Goal: Navigation & Orientation: Find specific page/section

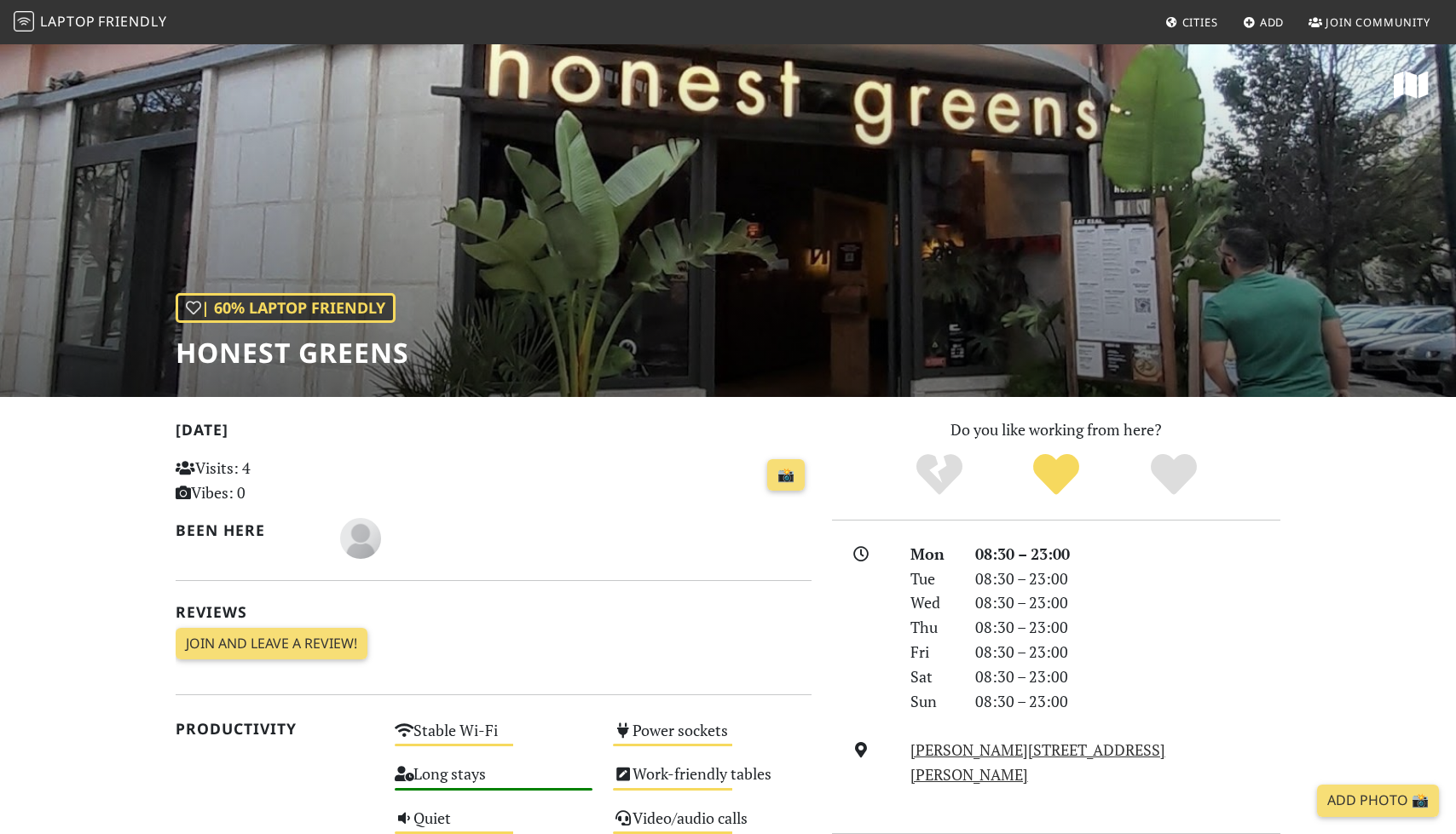
click at [126, 20] on span "Friendly" at bounding box center [132, 21] width 69 height 19
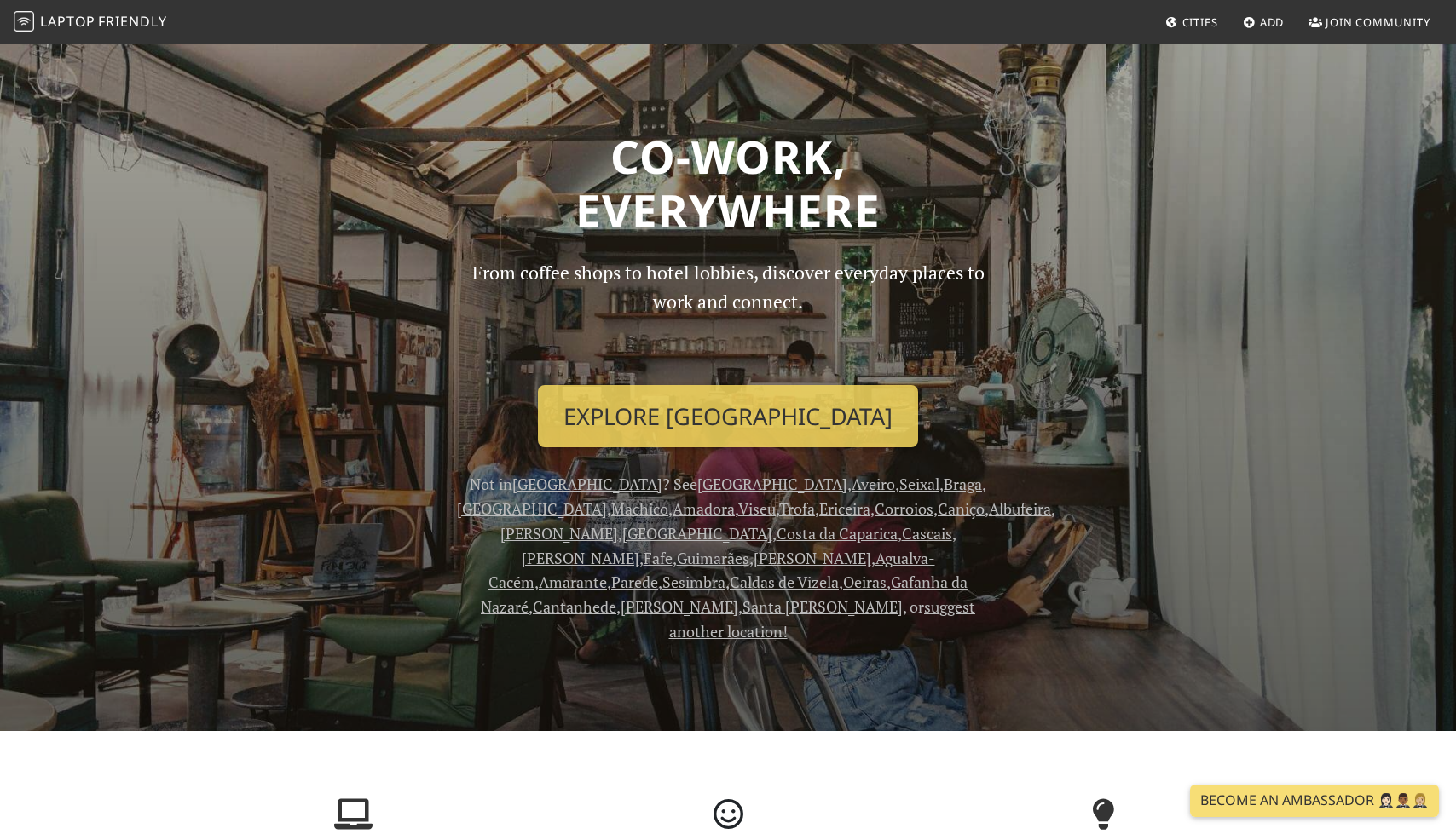
click at [1184, 23] on span "Cities" at bounding box center [1201, 22] width 36 height 15
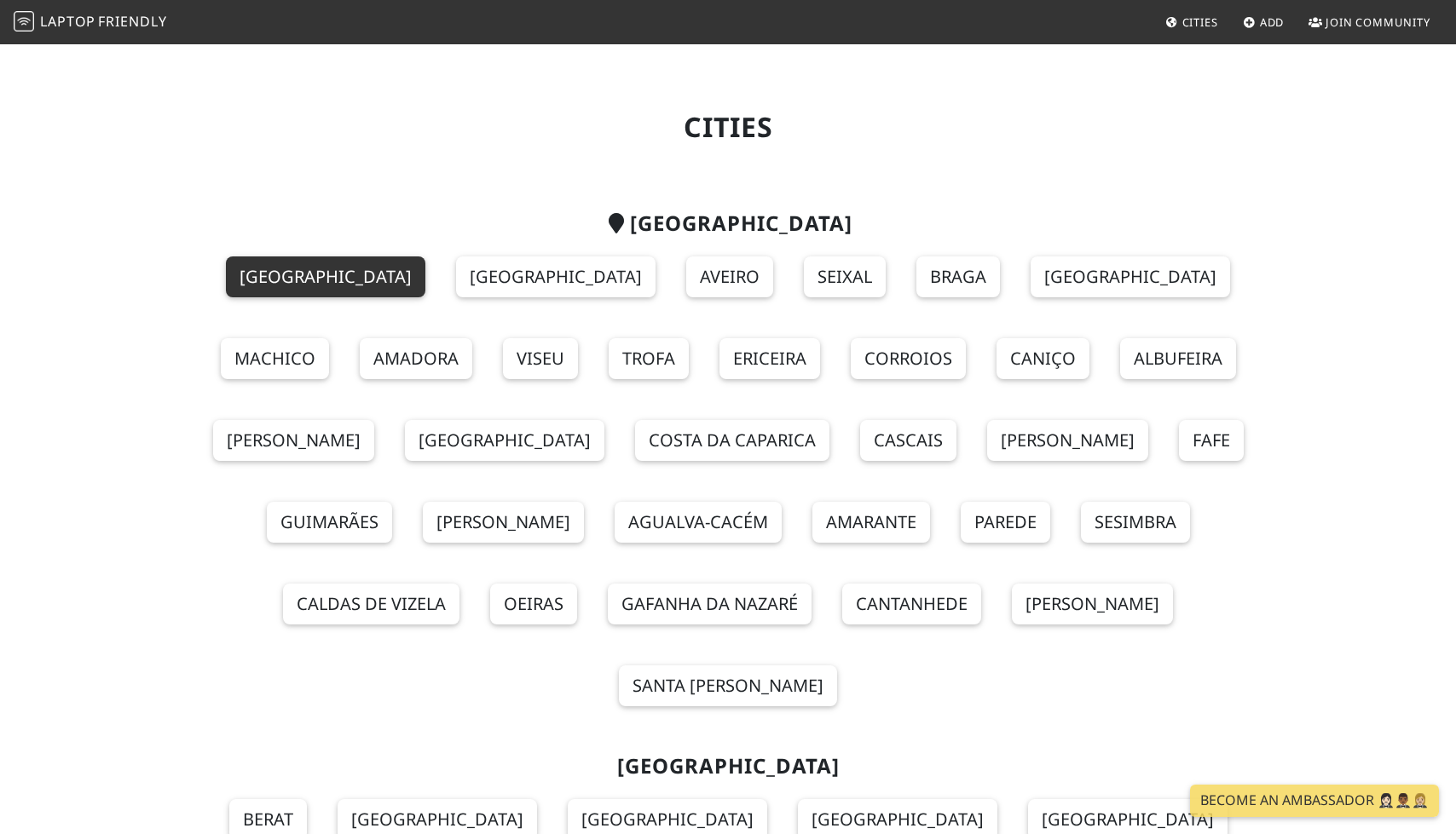
click at [244, 289] on link "[GEOGRAPHIC_DATA]" at bounding box center [325, 276] width 200 height 41
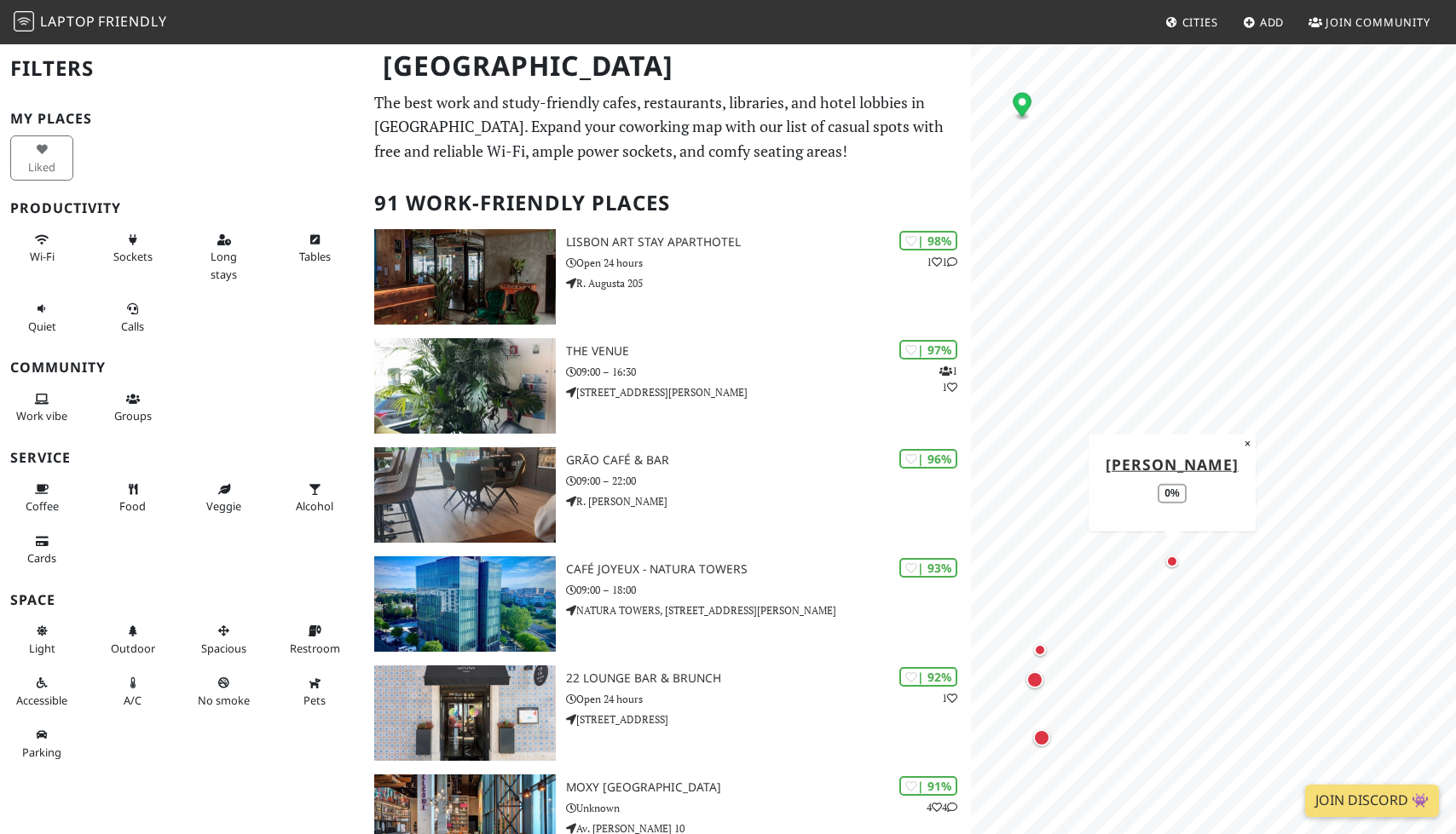
click at [1171, 563] on div "Map marker" at bounding box center [1172, 562] width 12 height 12
click at [1242, 426] on ellipse "Map marker" at bounding box center [1245, 426] width 9 height 4
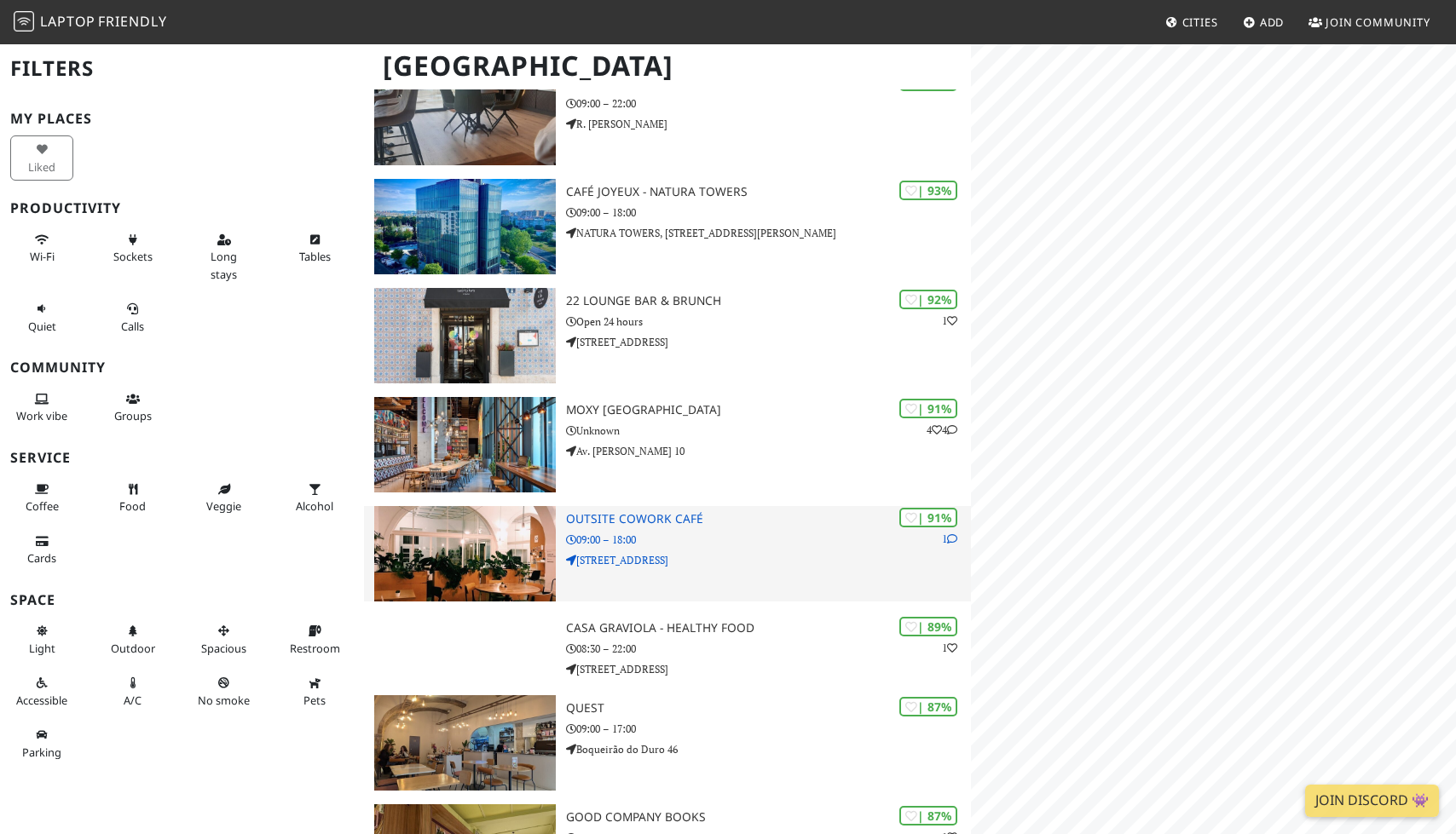
click at [493, 531] on img at bounding box center [465, 554] width 182 height 95
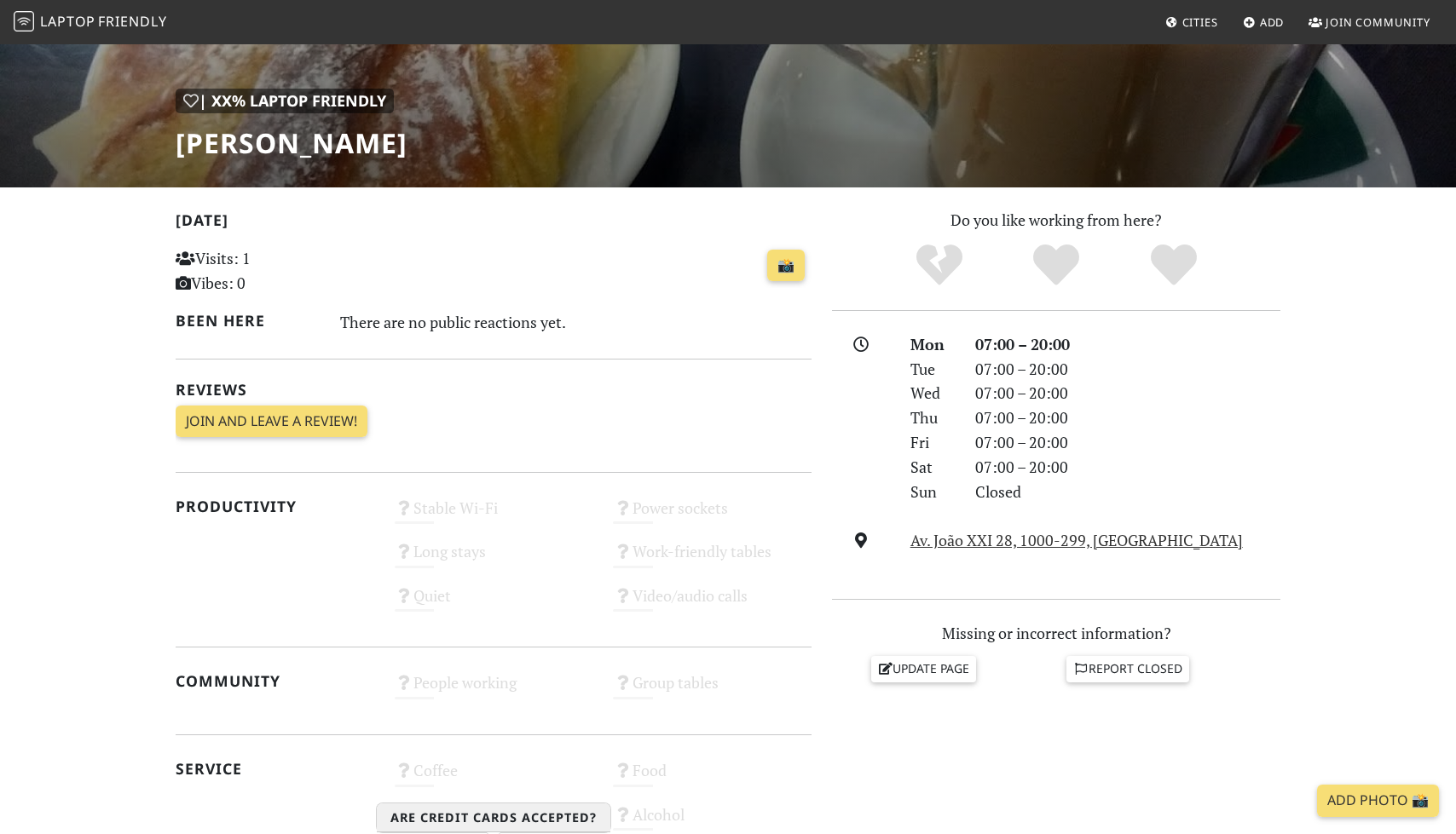
scroll to position [47, 0]
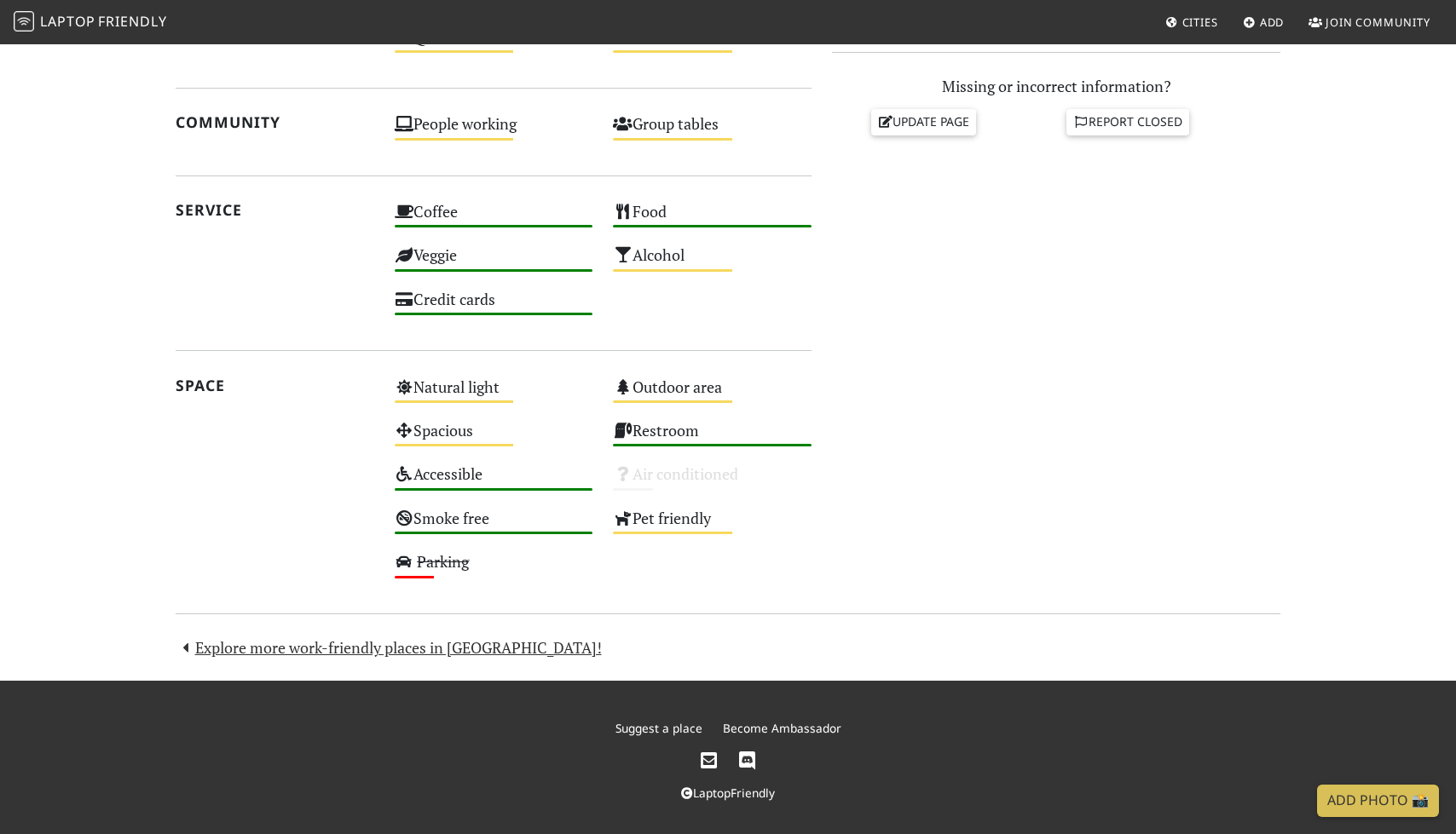
scroll to position [780, 0]
